Goal: Task Accomplishment & Management: Use online tool/utility

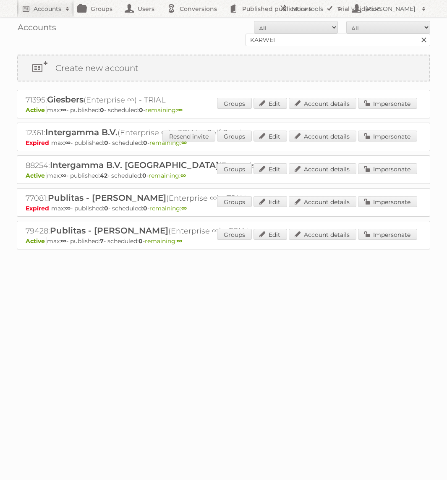
click at [290, 43] on input "KARWEI" at bounding box center [337, 40] width 185 height 13
type input "[DOMAIN_NAME]"
click at [417, 34] on input "Search" at bounding box center [423, 40] width 13 height 13
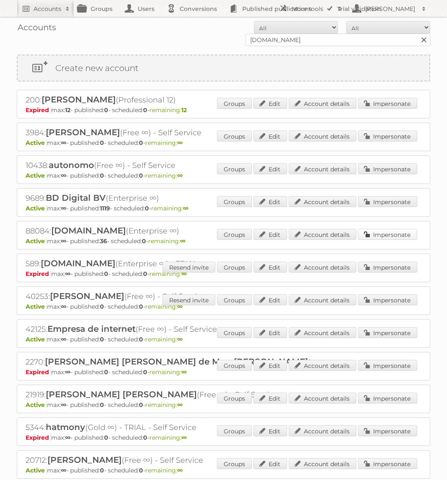
click at [373, 230] on link "Impersonate" at bounding box center [387, 234] width 59 height 11
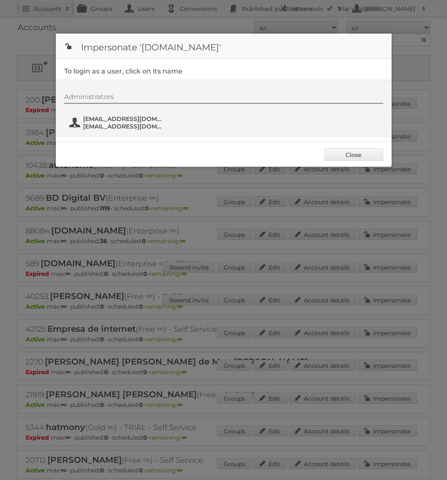
click at [111, 123] on span "[EMAIL_ADDRESS][DOMAIN_NAME]" at bounding box center [123, 127] width 81 height 8
